Goal: Information Seeking & Learning: Understand process/instructions

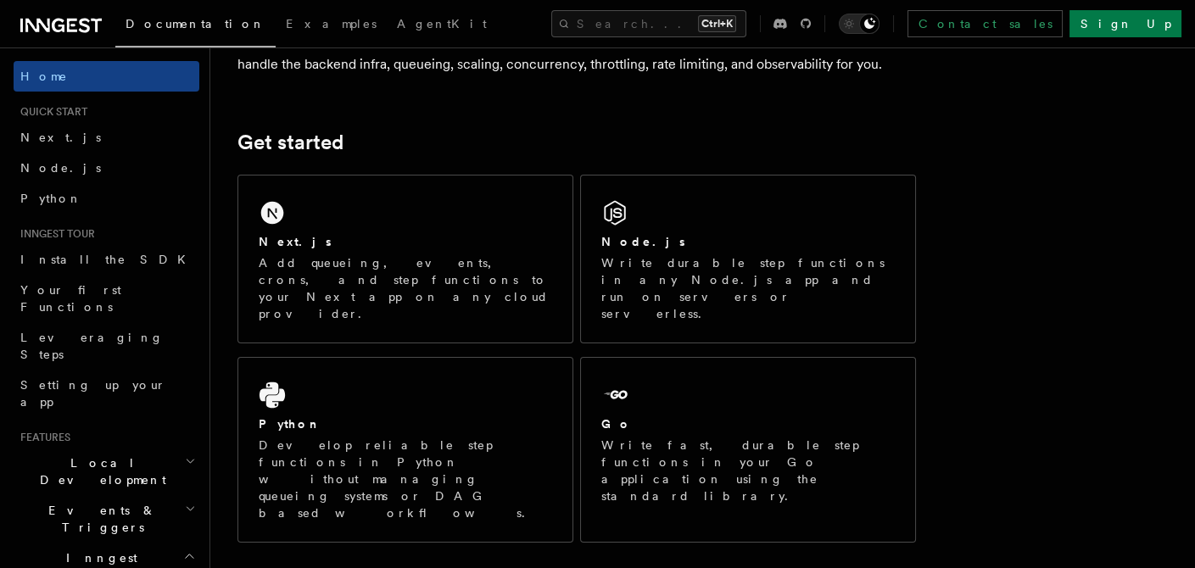
scroll to position [179, 0]
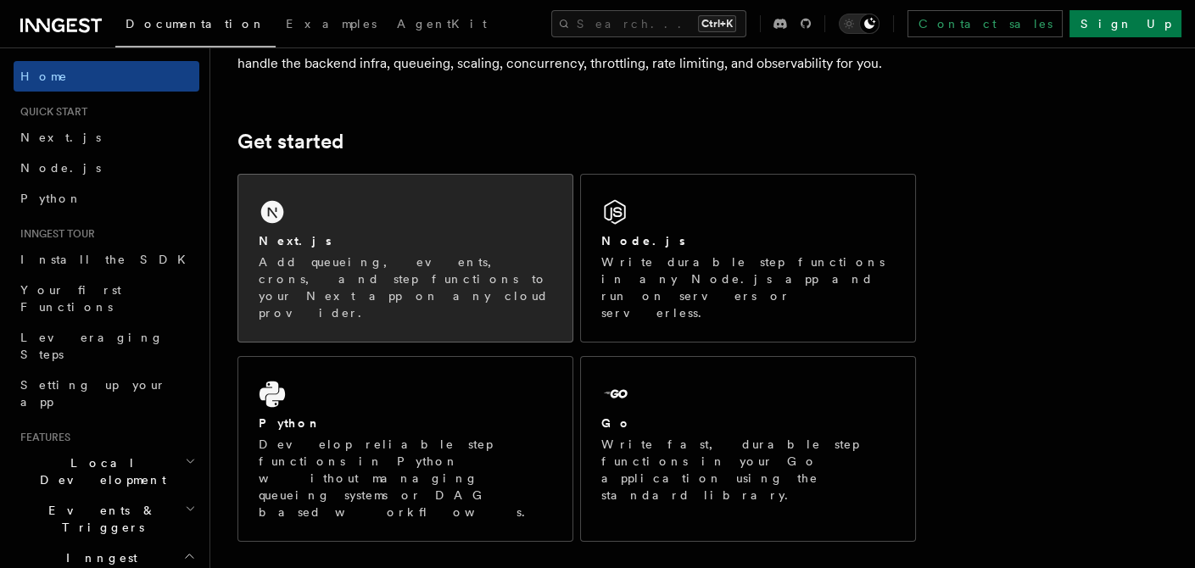
click at [416, 226] on div "Next.js Add queueing, events, crons, and step functions to your Next app on any…" at bounding box center [405, 258] width 334 height 167
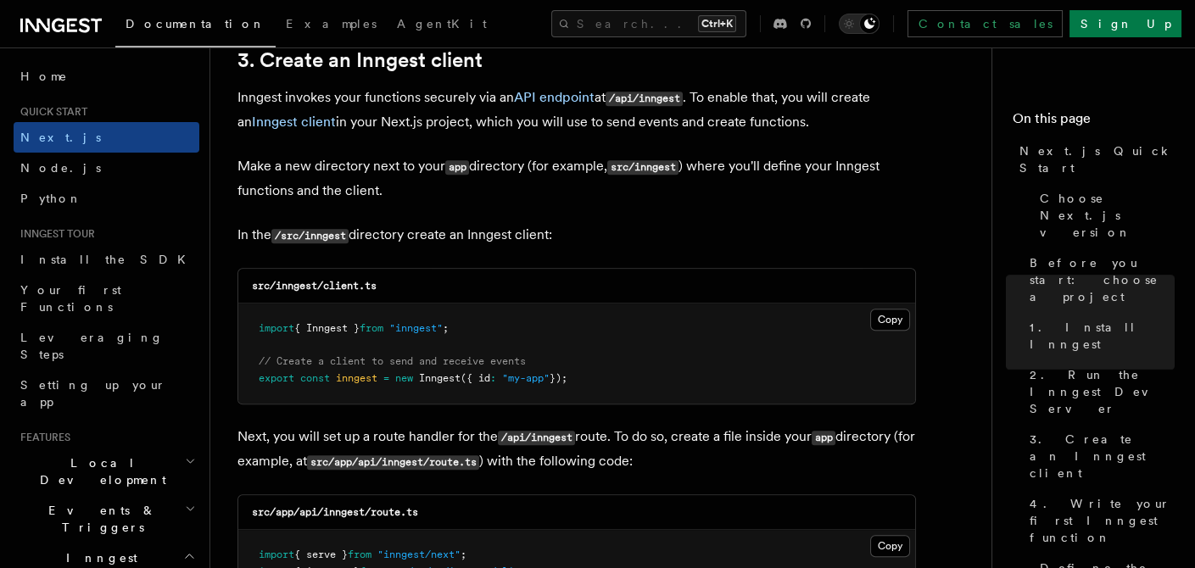
scroll to position [2044, 0]
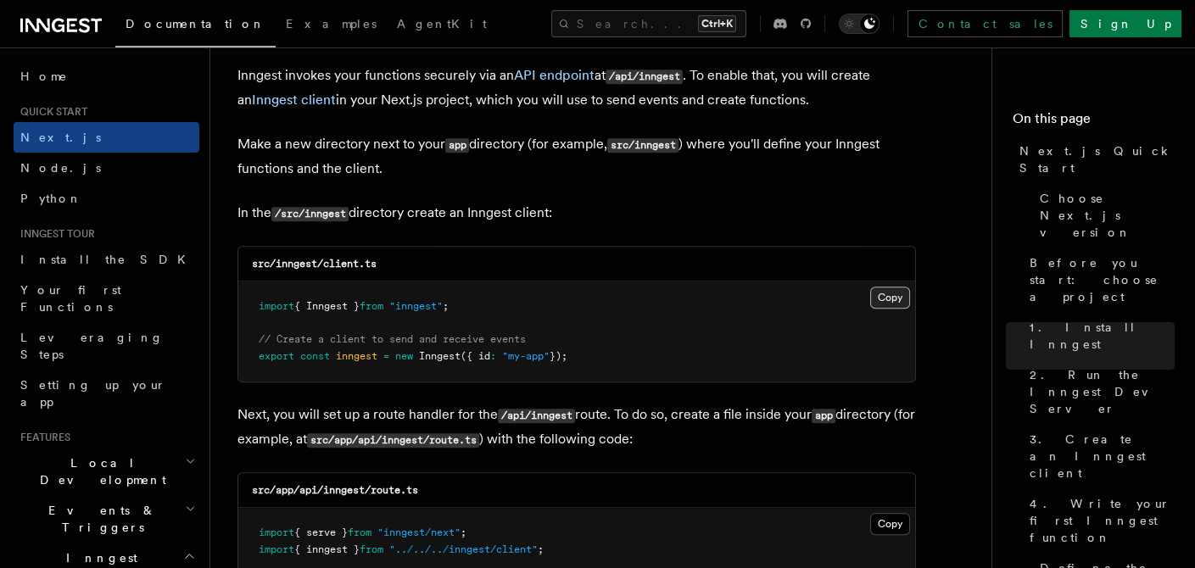
click at [882, 293] on button "Copy Copied" at bounding box center [890, 298] width 40 height 22
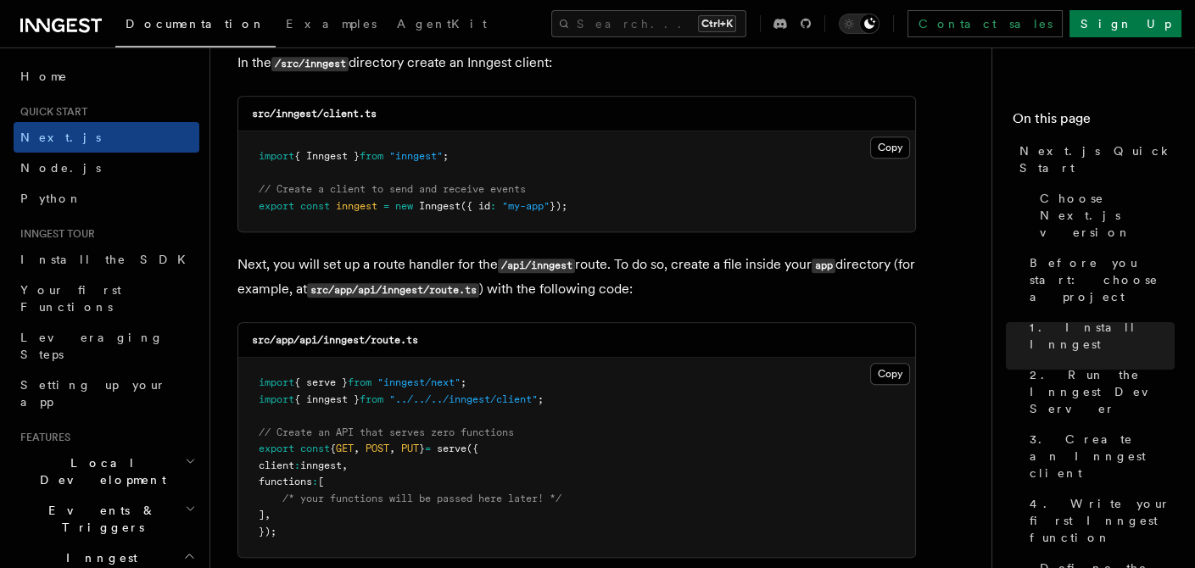
scroll to position [2206, 0]
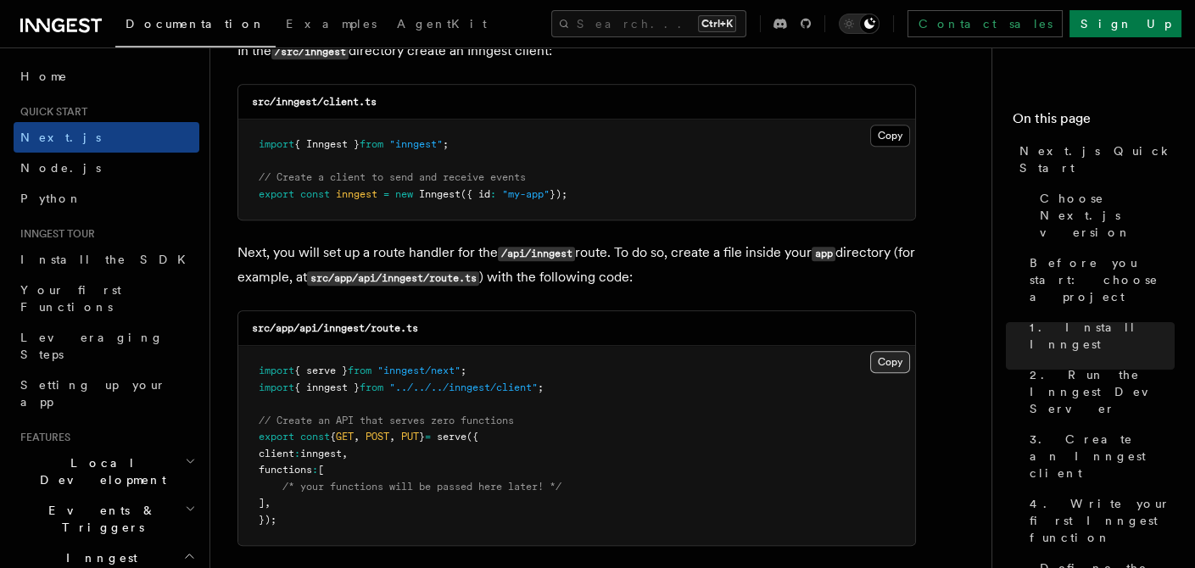
click at [884, 362] on button "Copy Copied" at bounding box center [890, 362] width 40 height 22
